Goal: Find specific page/section: Find specific page/section

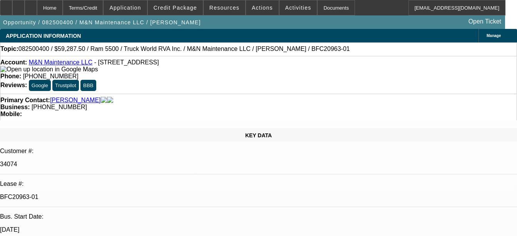
select select "0.1"
select select "0"
select select "0.1"
select select "0"
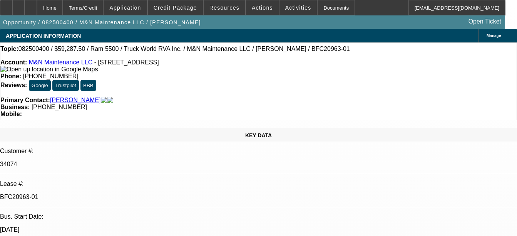
select select "0"
select select "0.1"
select select "0"
select select "1"
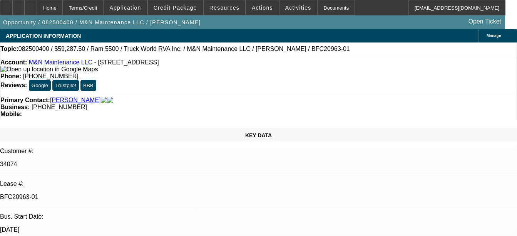
select select "1"
select select "6"
select select "1"
select select "6"
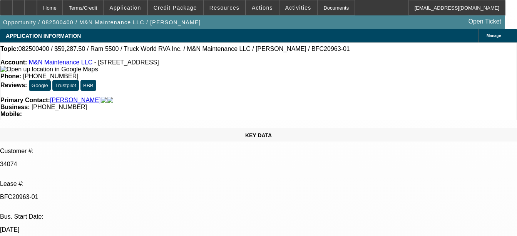
select select "1"
select select "6"
click at [324, 1] on div "Documents" at bounding box center [336, 7] width 38 height 15
click at [319, 8] on div "Documents" at bounding box center [336, 7] width 38 height 15
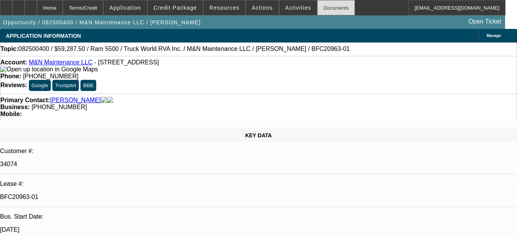
click at [322, 5] on div "Documents" at bounding box center [336, 7] width 38 height 15
